Goal: Navigation & Orientation: Understand site structure

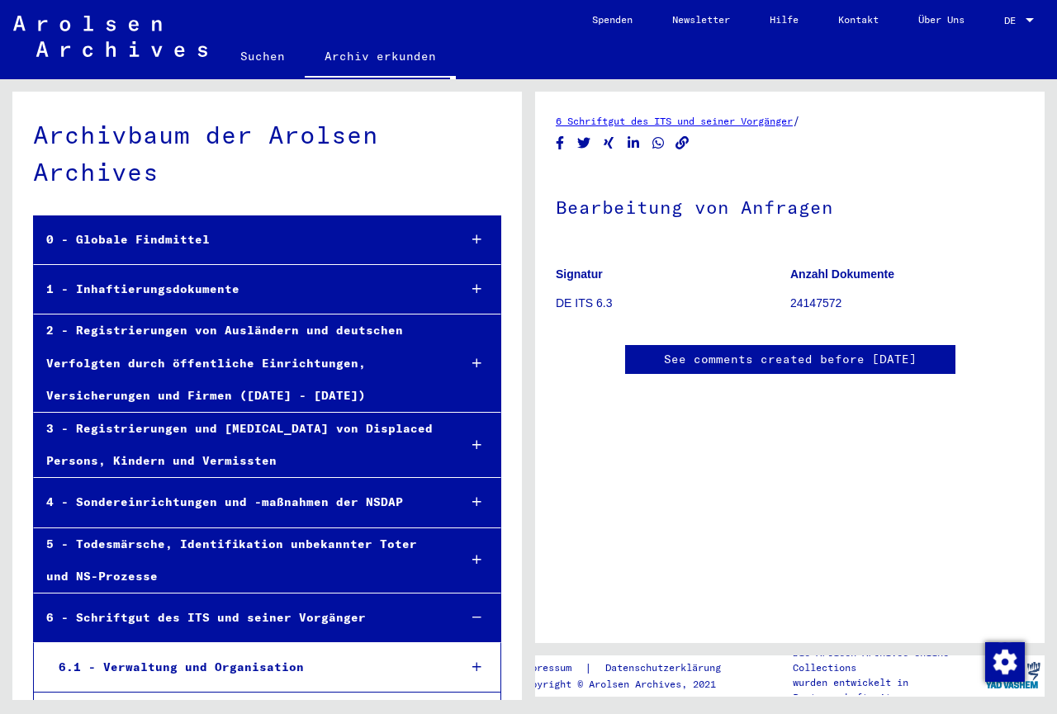
click at [698, 122] on link "6 Schriftgut des ITS und seiner Vorgänger" at bounding box center [674, 121] width 237 height 12
click at [674, 122] on link "6 Schriftgut des ITS und seiner Vorgänger" at bounding box center [674, 121] width 237 height 12
click at [140, 244] on div "0 - Globale Findmittel" at bounding box center [239, 240] width 411 height 32
